Goal: Use online tool/utility: Utilize a website feature to perform a specific function

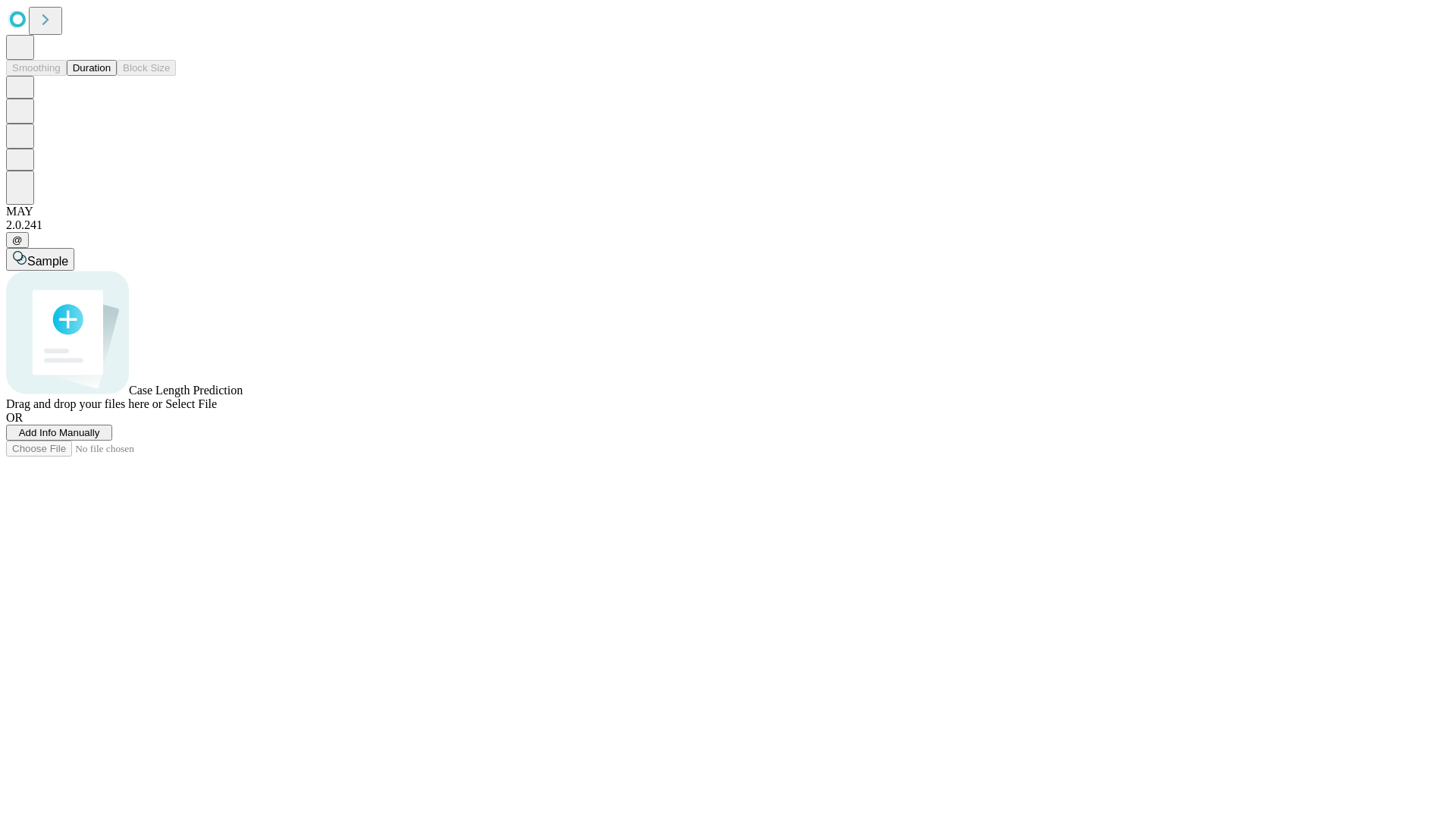
click at [217, 410] on span "Select File" at bounding box center [191, 403] width 51 height 13
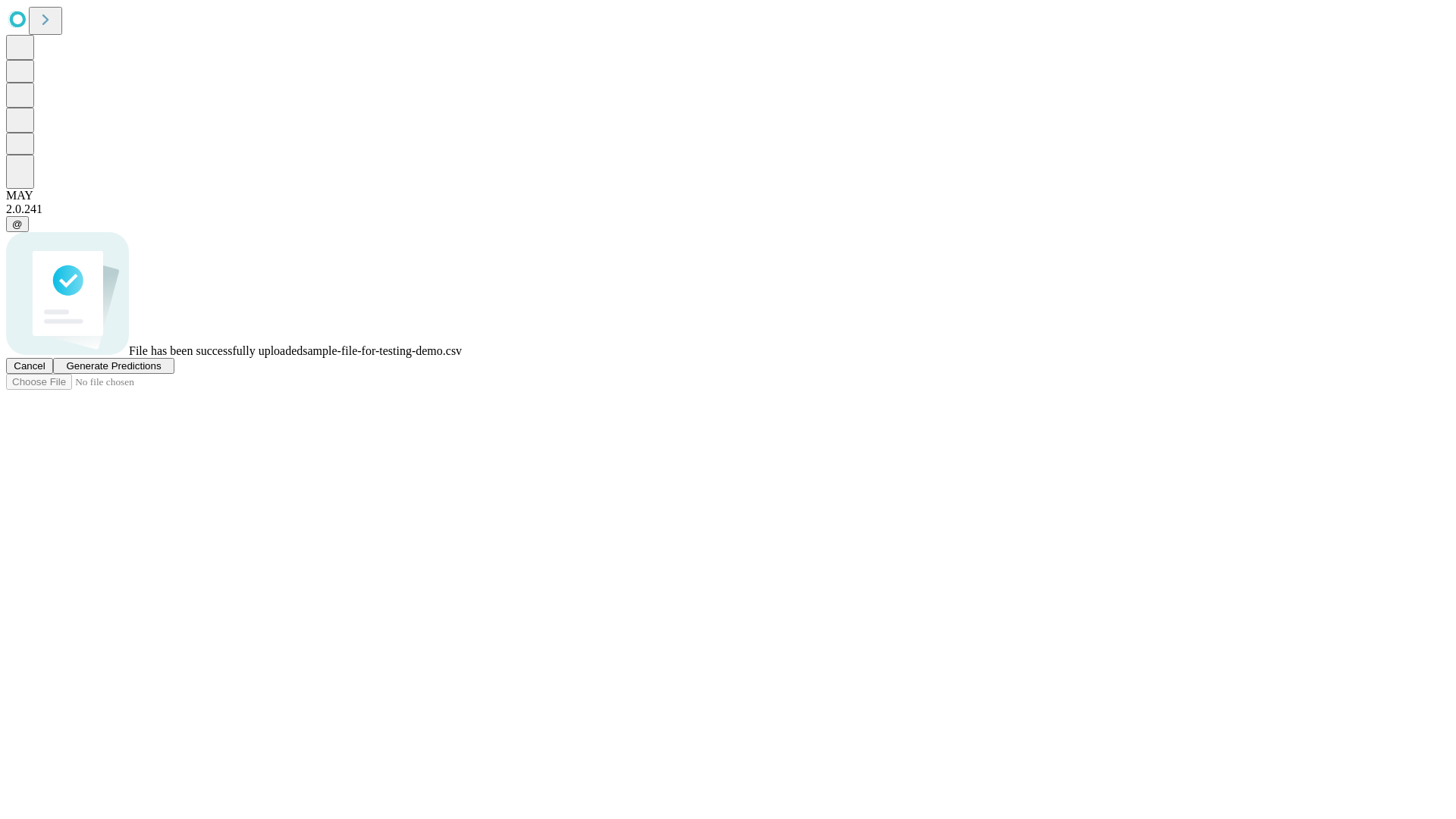
click at [161, 371] on span "Generate Predictions" at bounding box center [113, 366] width 94 height 12
